Goal: Task Accomplishment & Management: Manage account settings

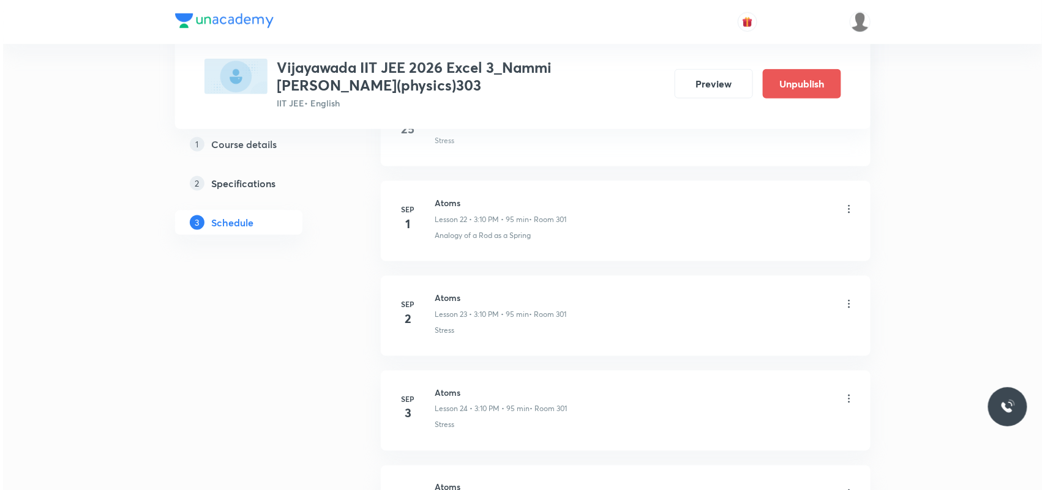
scroll to position [2885, 0]
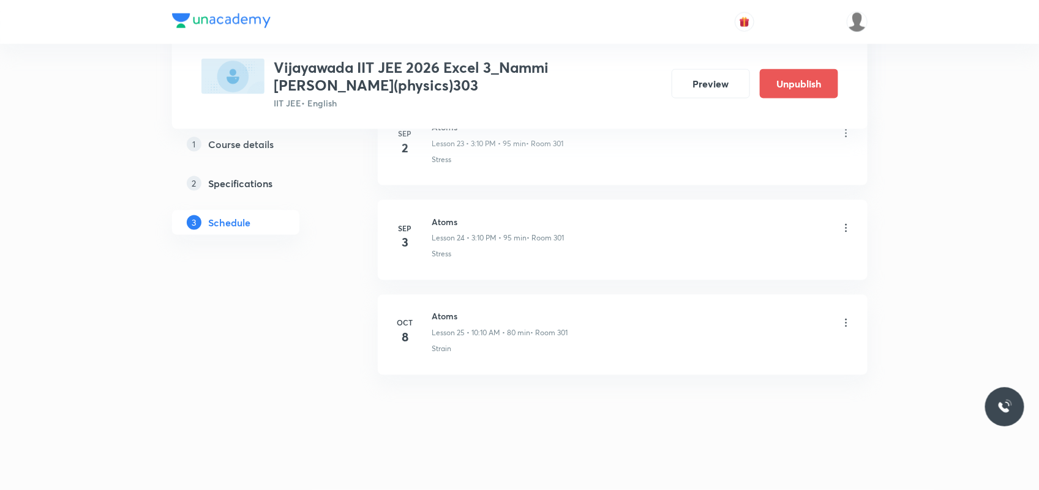
click at [843, 320] on icon at bounding box center [846, 323] width 12 height 12
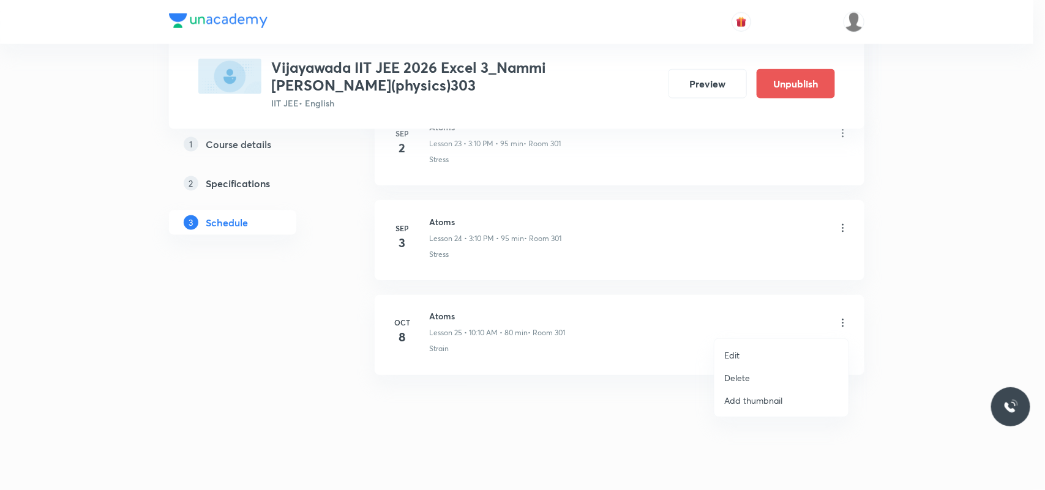
click at [741, 352] on li "Edit" at bounding box center [781, 355] width 134 height 23
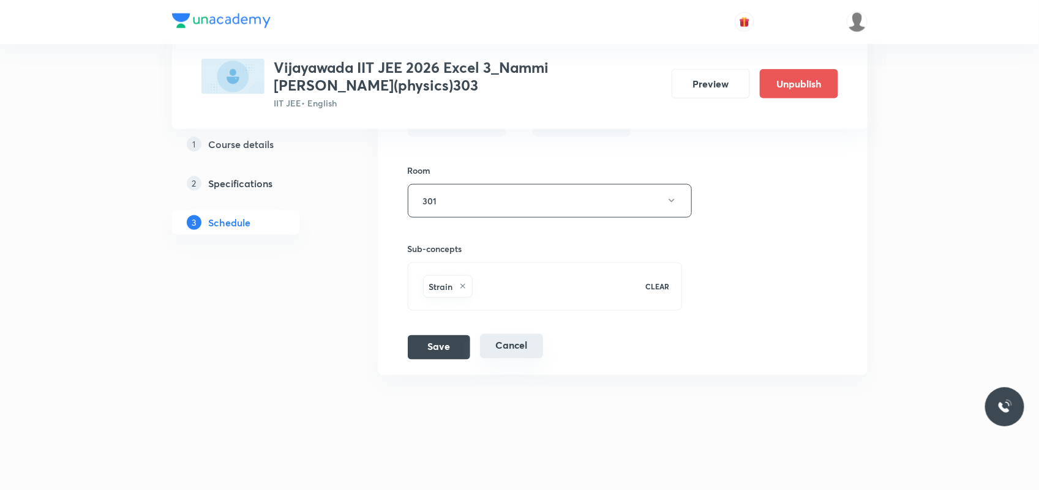
click at [508, 350] on button "Cancel" at bounding box center [511, 346] width 63 height 24
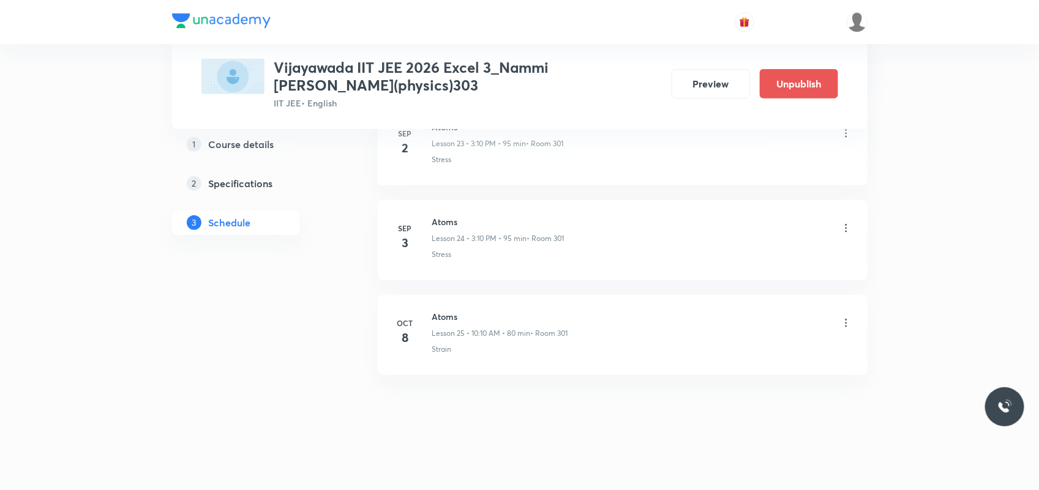
scroll to position [2321, 0]
click at [842, 323] on icon at bounding box center [846, 323] width 12 height 12
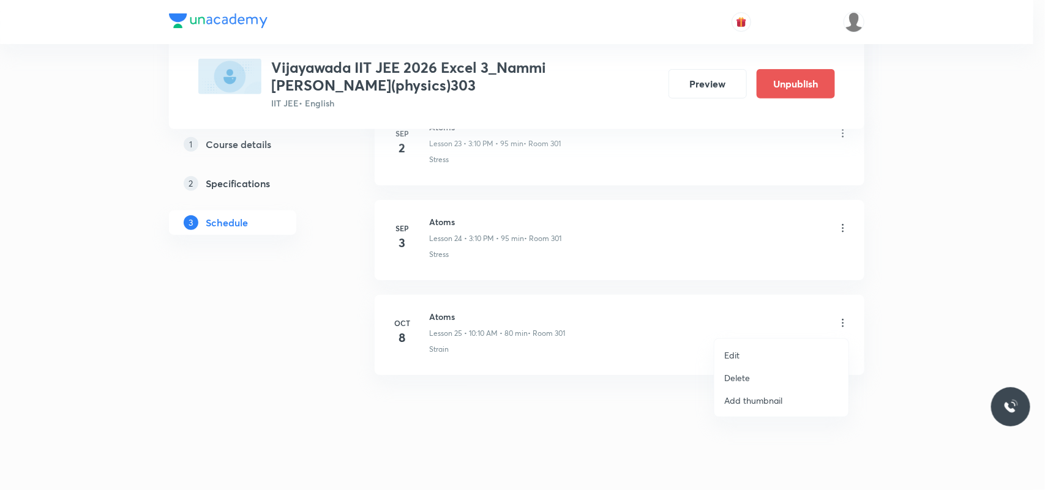
click at [730, 375] on p "Delete" at bounding box center [737, 378] width 26 height 13
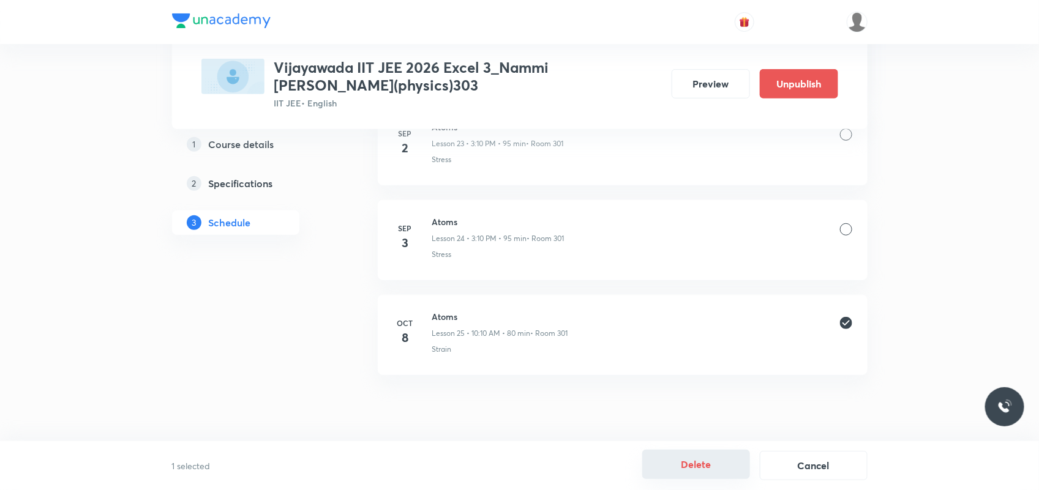
click at [674, 470] on button "Delete" at bounding box center [696, 464] width 108 height 29
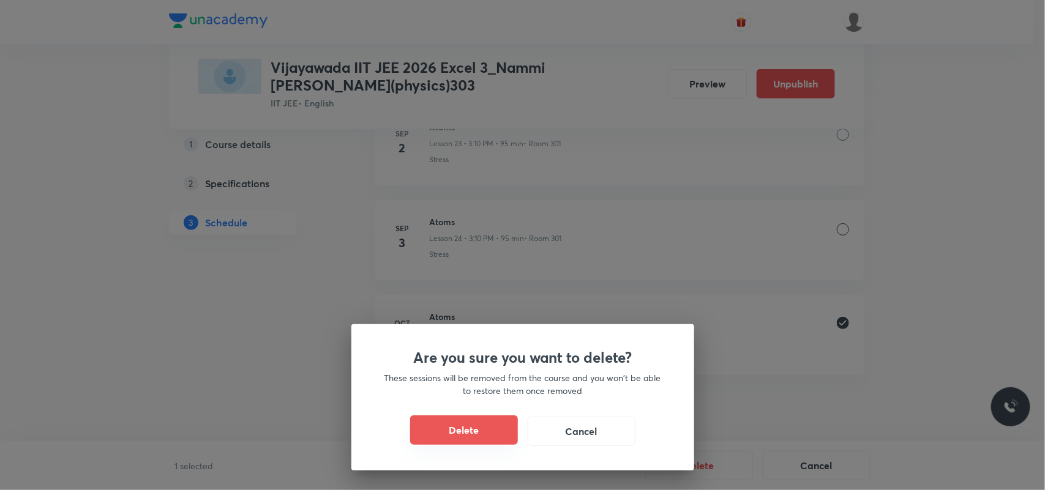
click at [467, 432] on button "Delete" at bounding box center [464, 430] width 108 height 29
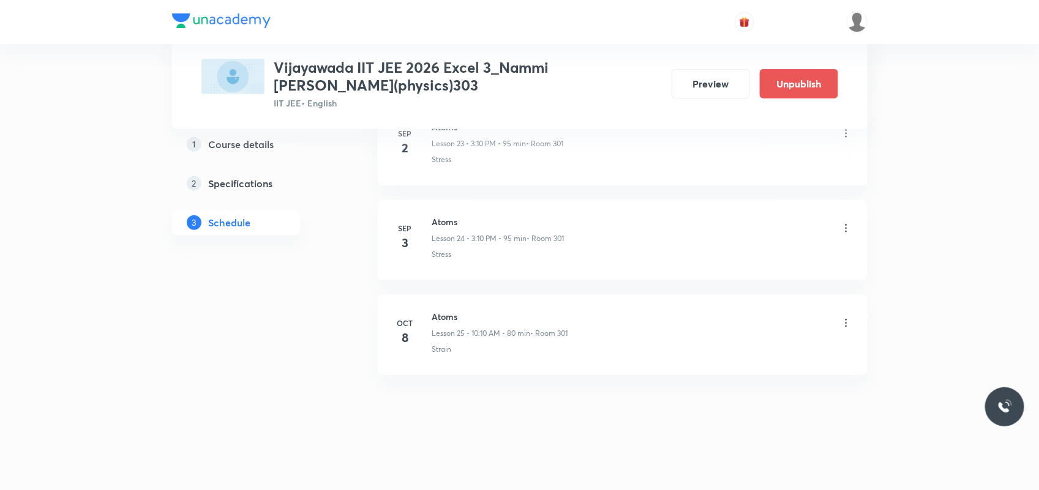
scroll to position [2227, 0]
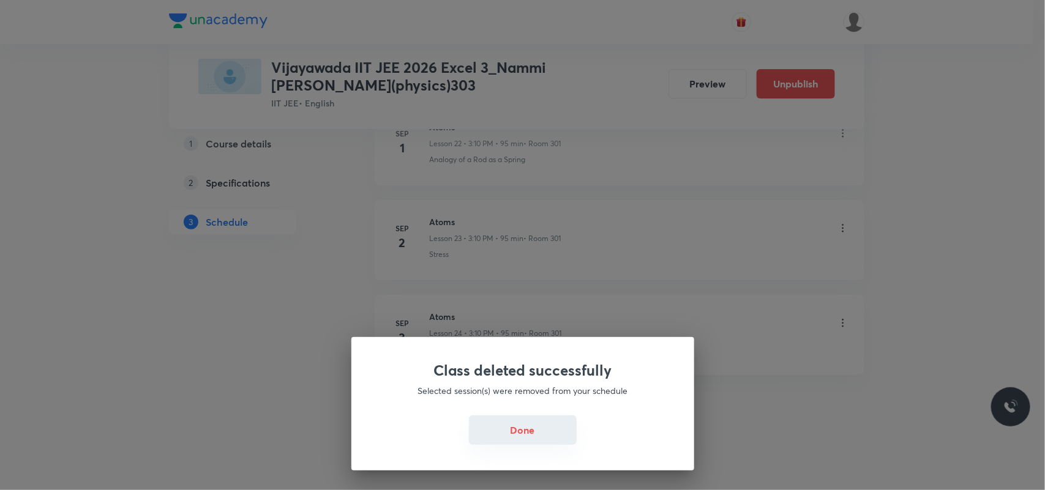
click at [522, 435] on button "Done" at bounding box center [523, 430] width 108 height 29
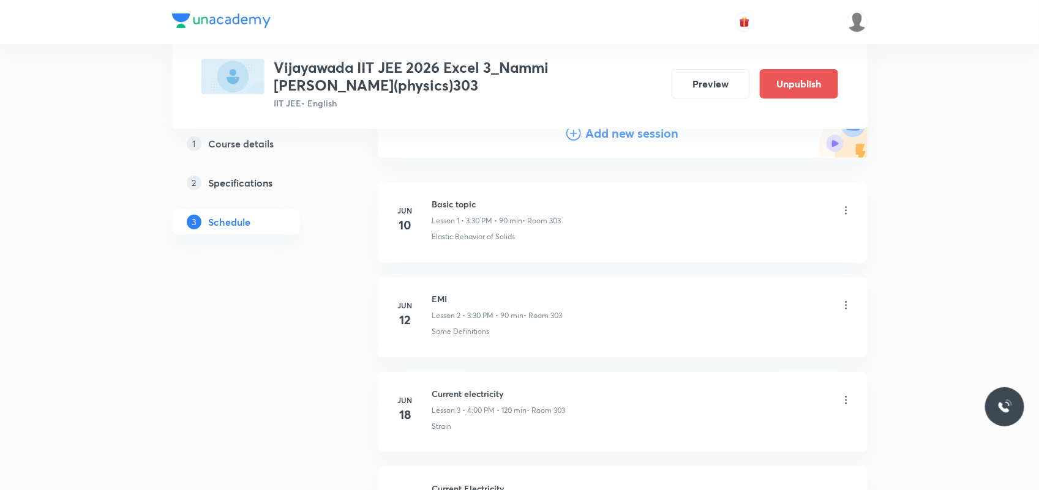
scroll to position [153, 0]
click at [611, 130] on h4 "Add new session" at bounding box center [632, 131] width 93 height 18
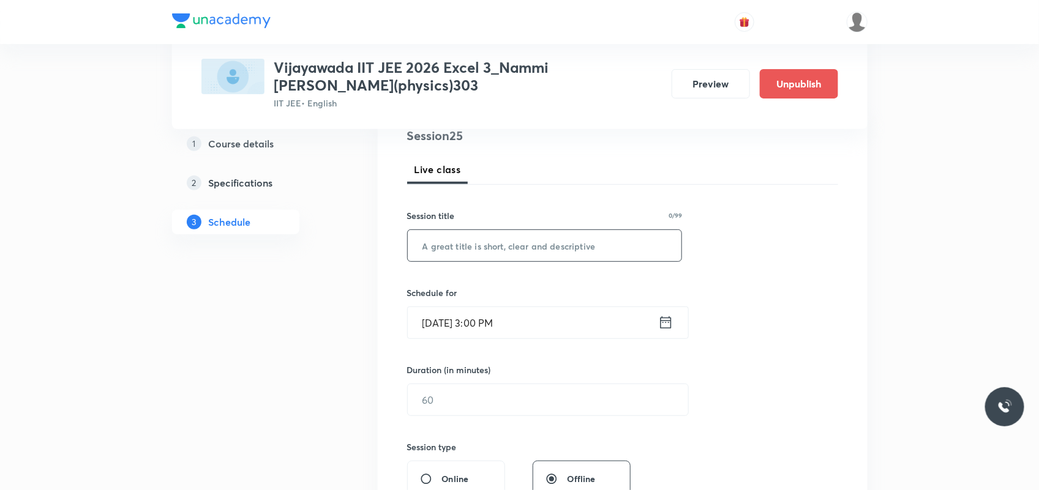
click at [519, 252] on input "text" at bounding box center [545, 245] width 274 height 31
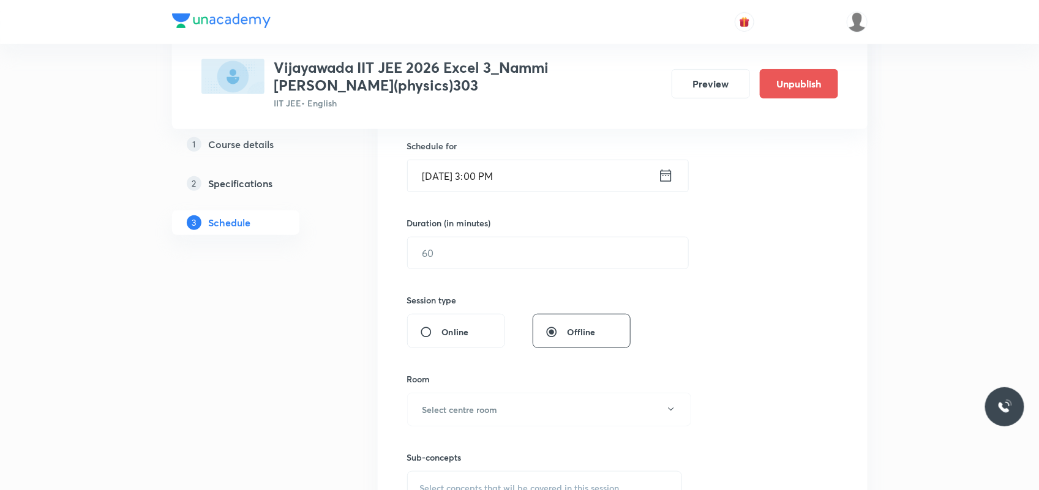
scroll to position [306, 0]
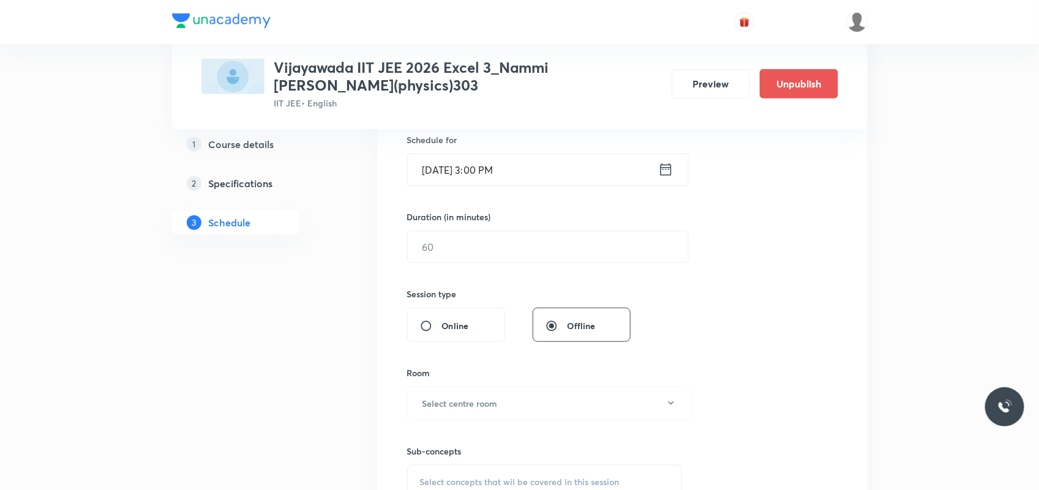
type input "atoms"
click at [495, 170] on input "[DATE] 3:00 PM" at bounding box center [533, 169] width 250 height 31
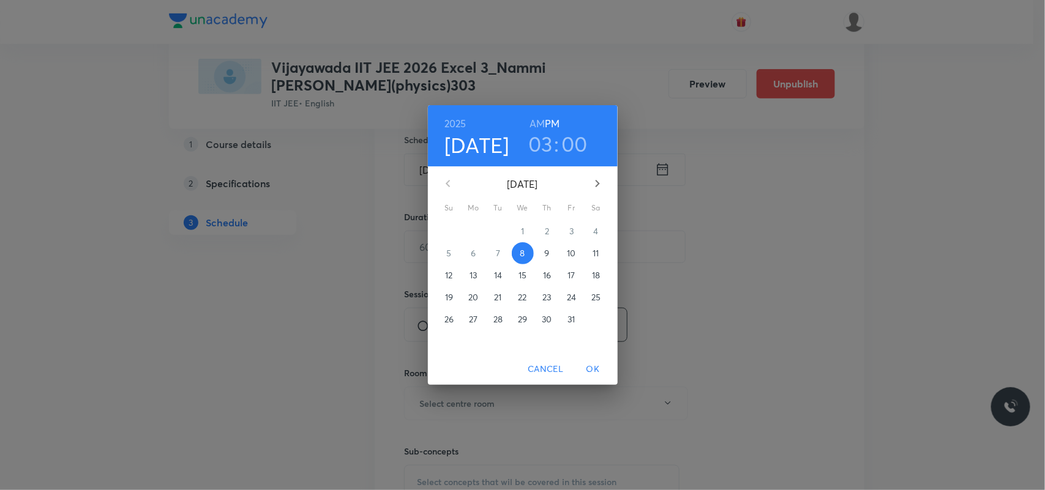
click at [544, 144] on h3 "03" at bounding box center [540, 144] width 24 height 26
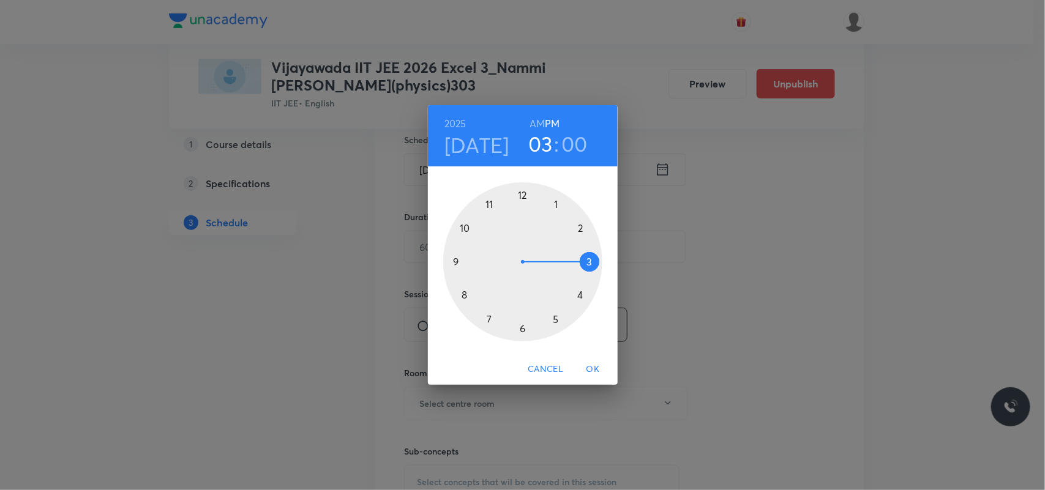
click at [588, 255] on div at bounding box center [522, 261] width 159 height 159
click at [522, 329] on div at bounding box center [522, 261] width 159 height 159
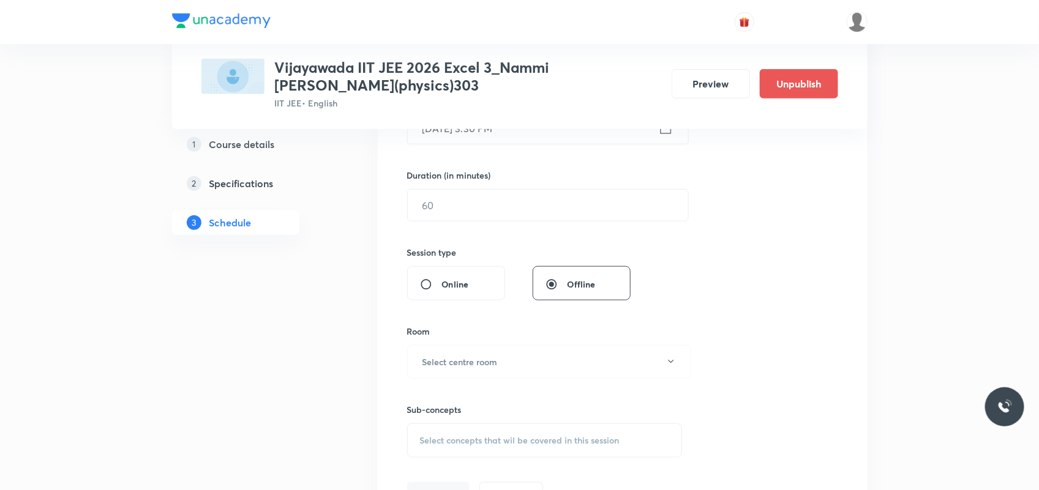
scroll to position [383, 0]
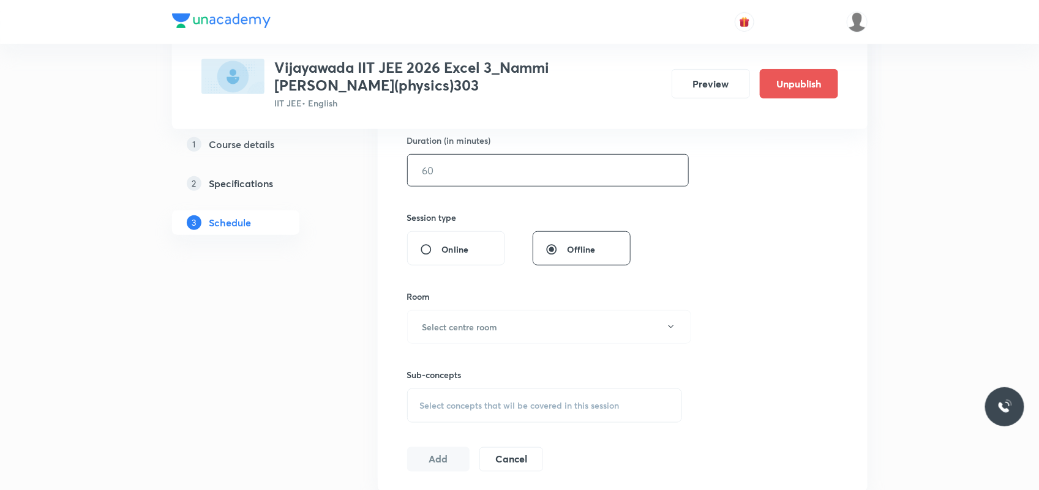
click at [455, 171] on input "text" at bounding box center [548, 170] width 280 height 31
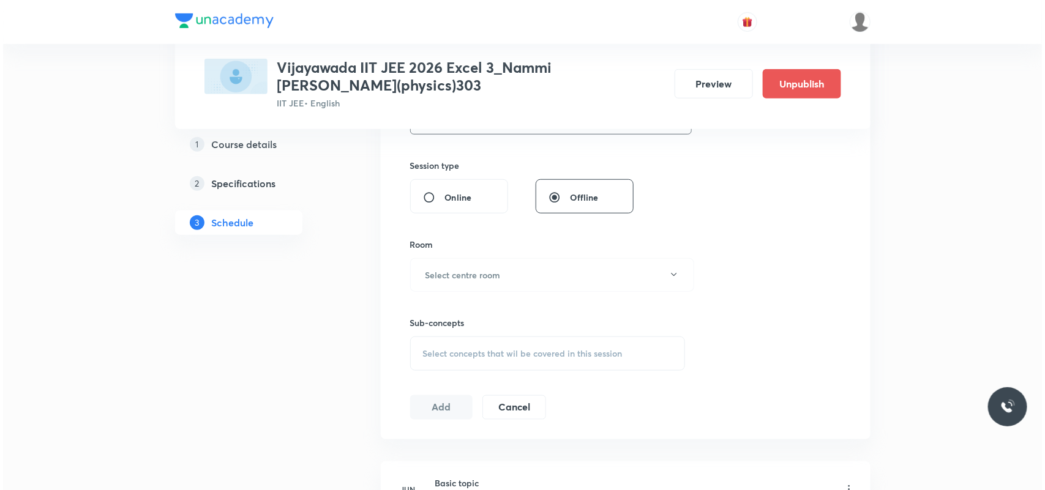
scroll to position [536, 0]
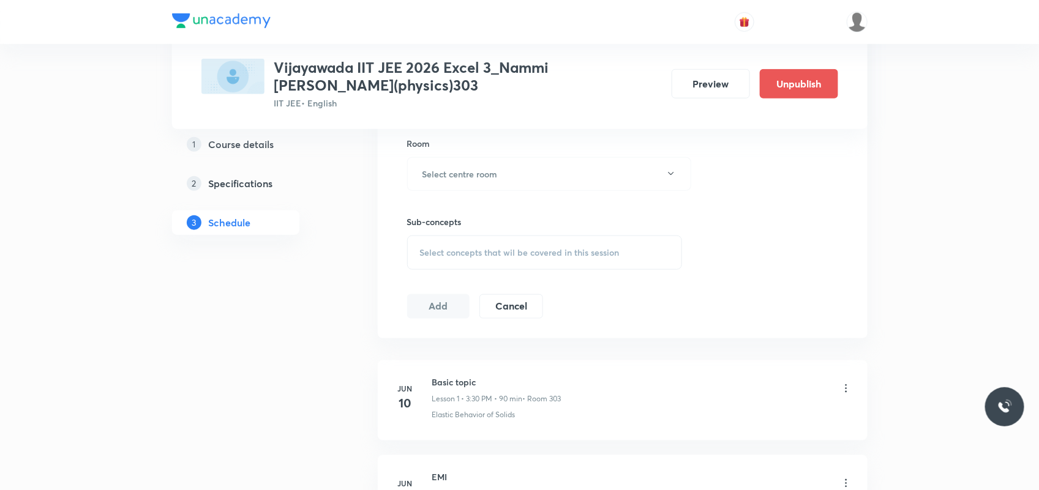
type input "75"
click at [463, 178] on h6 "Select centre room" at bounding box center [459, 174] width 75 height 13
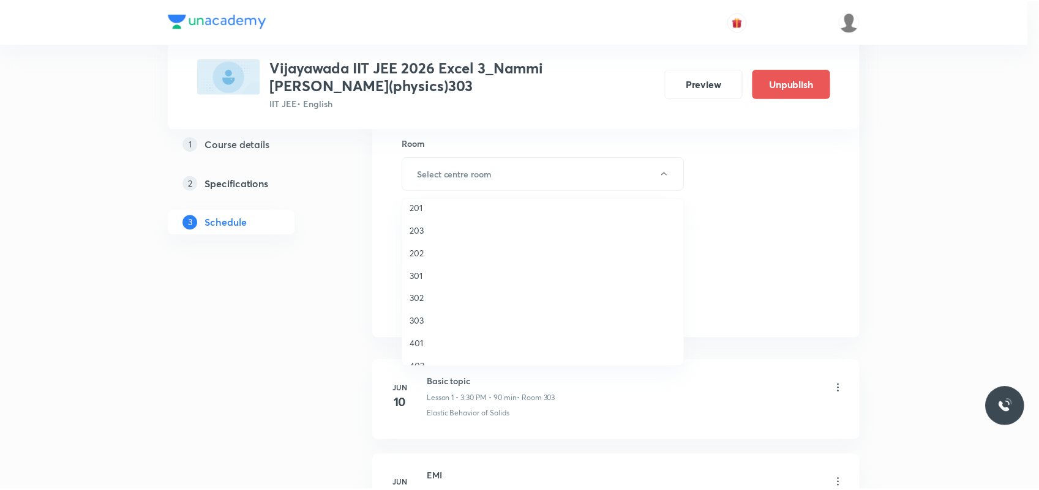
scroll to position [77, 0]
click at [424, 293] on span "303" at bounding box center [546, 297] width 268 height 13
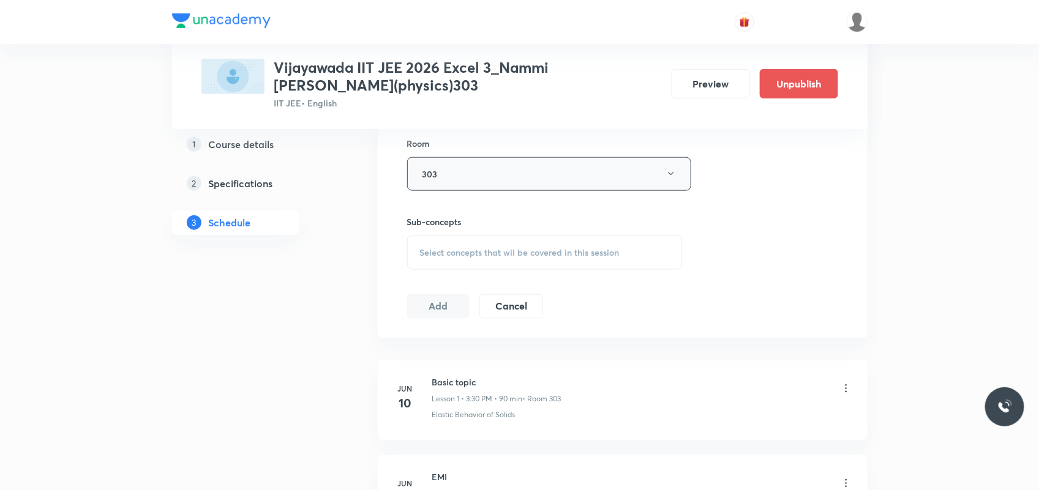
click at [516, 175] on button "303" at bounding box center [549, 174] width 284 height 34
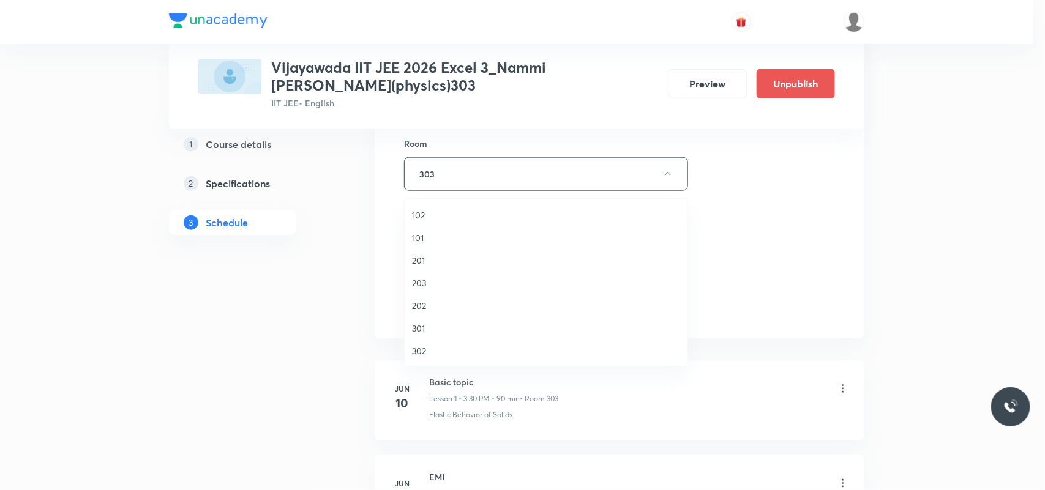
click at [425, 328] on span "301" at bounding box center [546, 328] width 268 height 13
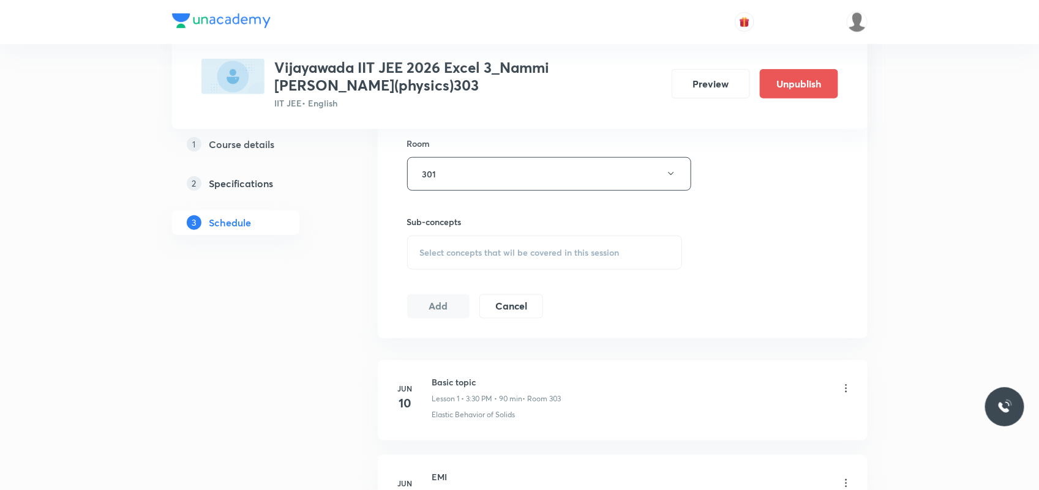
click at [455, 253] on span "Select concepts that wil be covered in this session" at bounding box center [520, 253] width 200 height 10
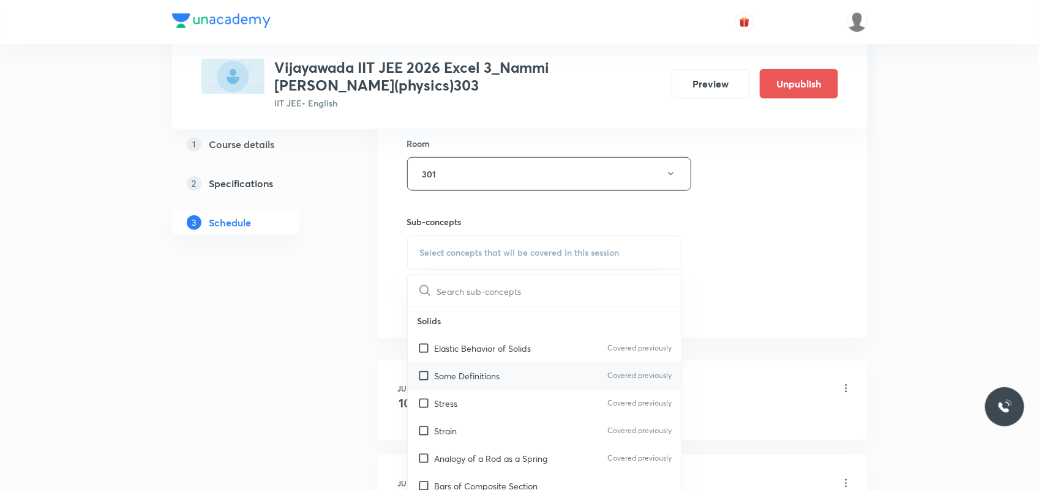
click at [476, 378] on p "Some Definitions" at bounding box center [468, 376] width 66 height 13
checkbox input "true"
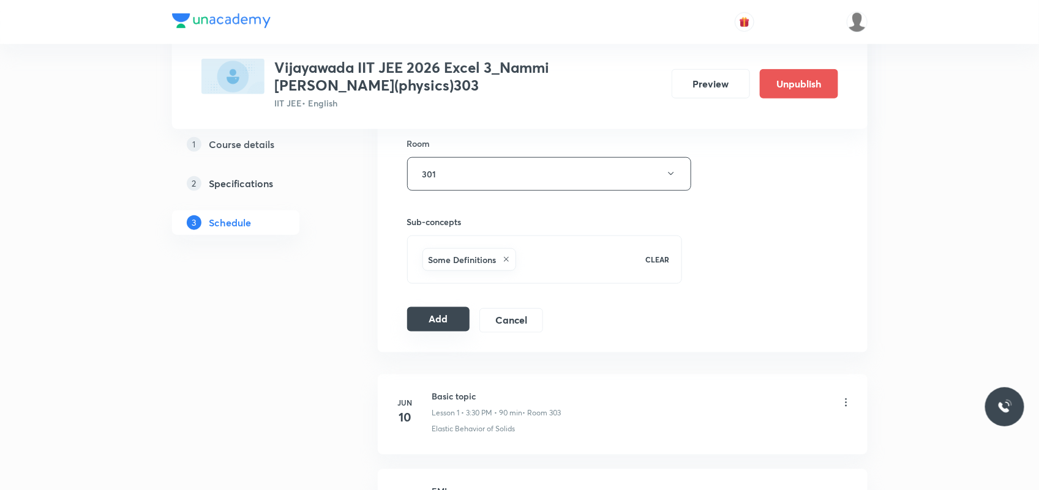
click at [433, 316] on button "Add" at bounding box center [438, 319] width 63 height 24
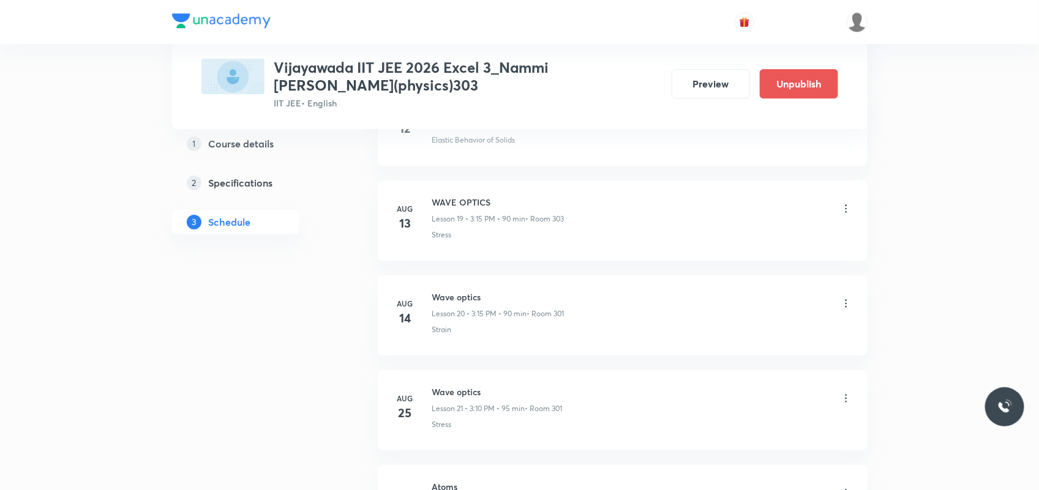
scroll to position [2321, 0]
